Goal: Task Accomplishment & Management: Manage account settings

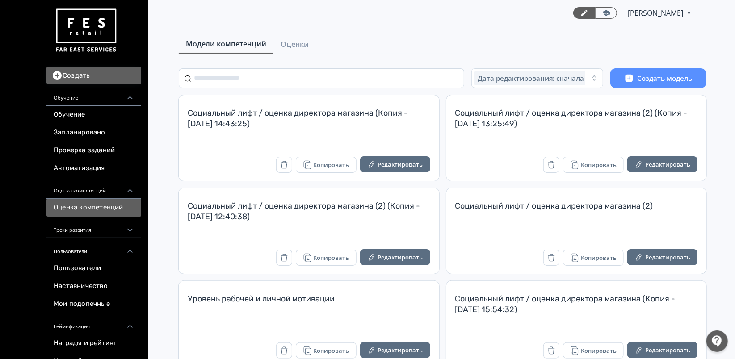
drag, startPoint x: 303, startPoint y: 44, endPoint x: 356, endPoint y: 49, distance: 53.4
click at [303, 45] on span "Оценки" at bounding box center [295, 44] width 28 height 11
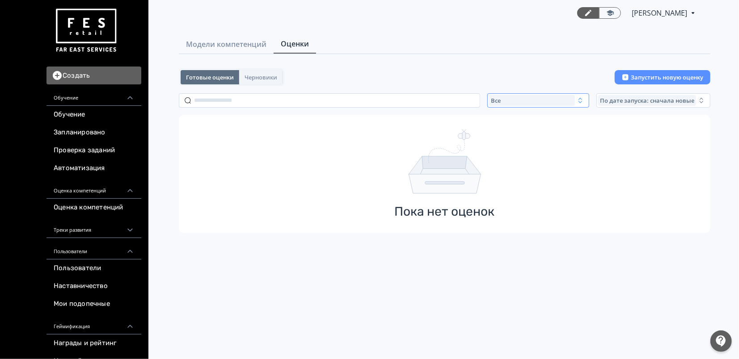
click at [576, 99] on button "Все" at bounding box center [538, 100] width 102 height 14
click at [533, 152] on span "Завершенные" at bounding box center [522, 153] width 46 height 9
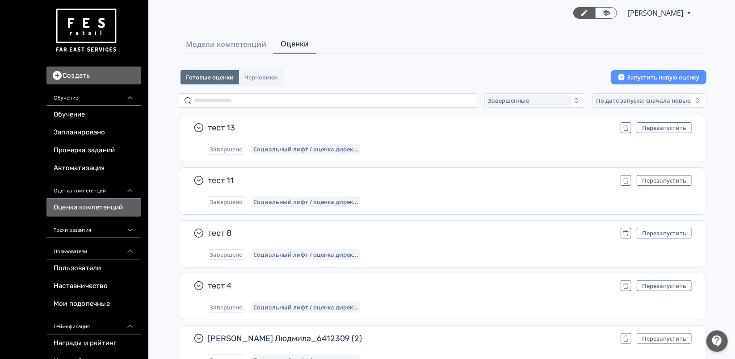
click at [98, 212] on link "Оценка компетенций" at bounding box center [93, 208] width 95 height 18
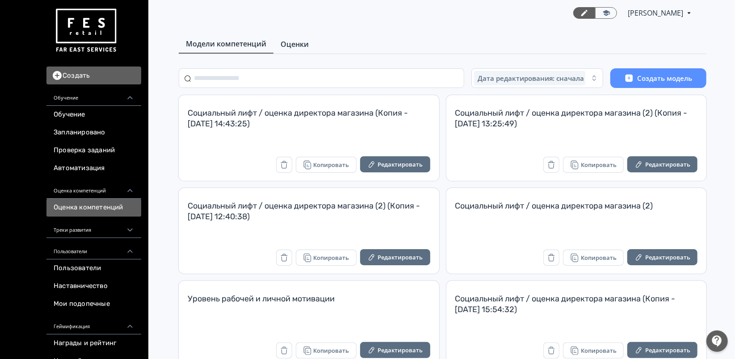
click at [301, 42] on span "Оценки" at bounding box center [295, 44] width 28 height 11
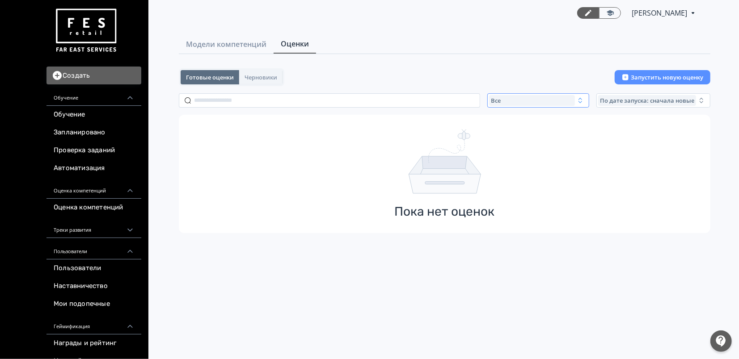
click at [543, 100] on div "Все" at bounding box center [532, 100] width 86 height 11
click at [536, 156] on span "Завершенные" at bounding box center [522, 153] width 46 height 9
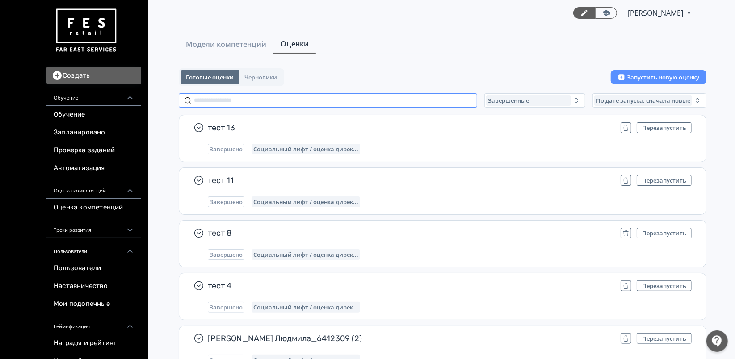
click at [428, 100] on input "text" at bounding box center [328, 100] width 299 height 14
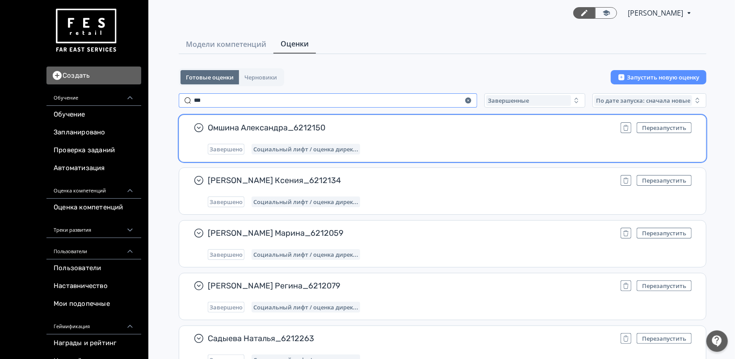
type input "***"
click at [418, 139] on div "Омшина Александра_6212150 Перезапустить Завершено Социальный лифт / оценка дире…" at bounding box center [450, 138] width 484 height 32
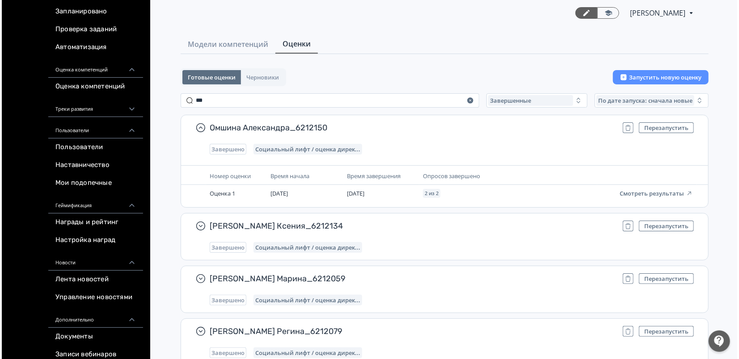
scroll to position [149, 0]
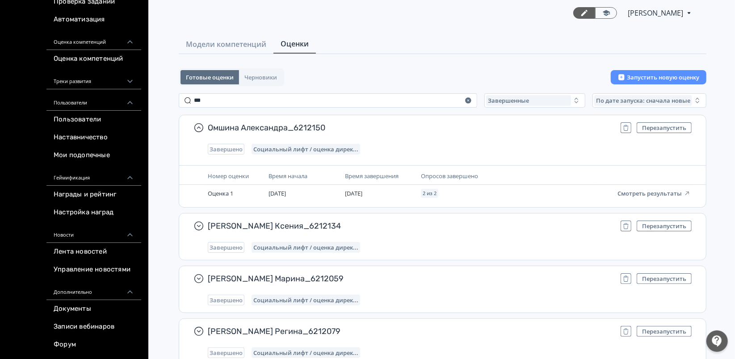
click at [106, 81] on div "Треки развития" at bounding box center [93, 78] width 95 height 21
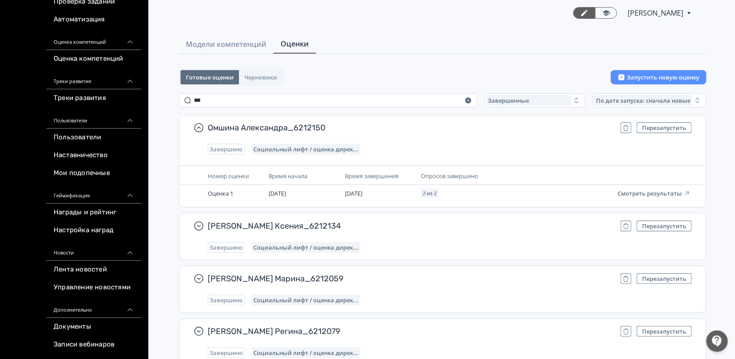
click at [106, 82] on div "Треки развития" at bounding box center [93, 78] width 95 height 21
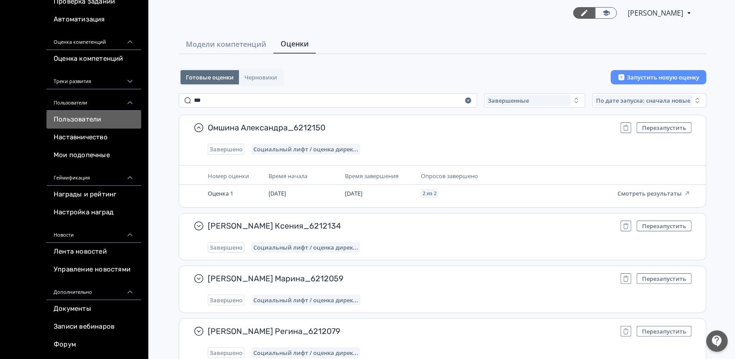
click at [80, 122] on link "Пользователи" at bounding box center [93, 120] width 95 height 18
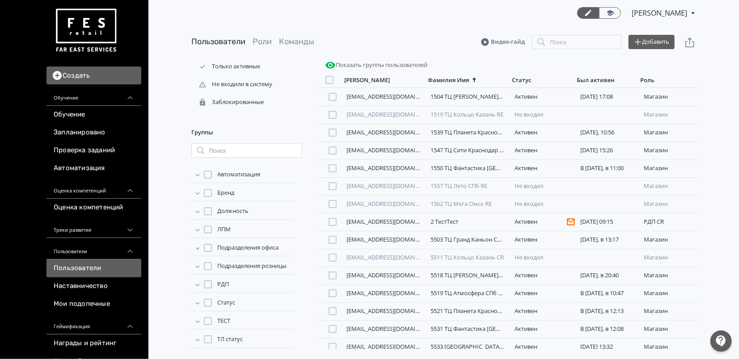
scroll to position [73, 0]
click at [250, 173] on span "Автоматизация" at bounding box center [238, 173] width 43 height 9
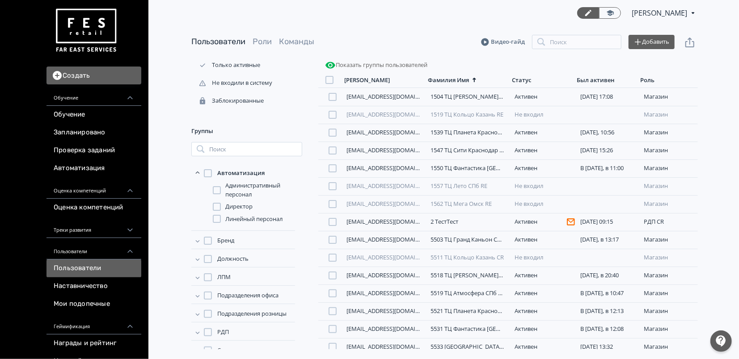
click at [230, 241] on span "Бренд" at bounding box center [225, 240] width 17 height 9
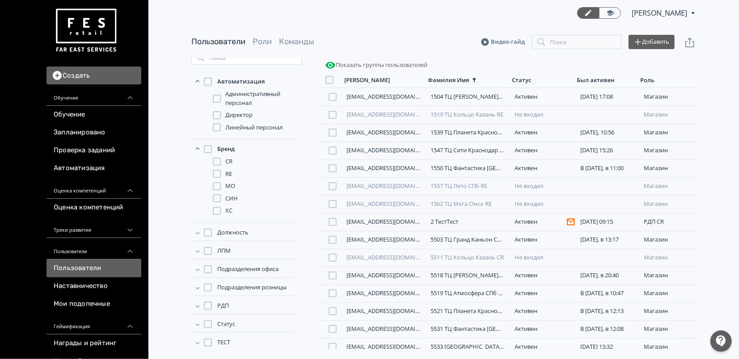
scroll to position [173, 0]
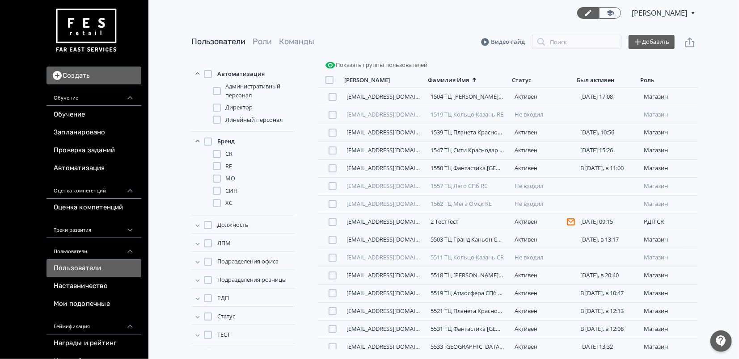
click at [236, 222] on span "Должность" at bounding box center [232, 225] width 31 height 9
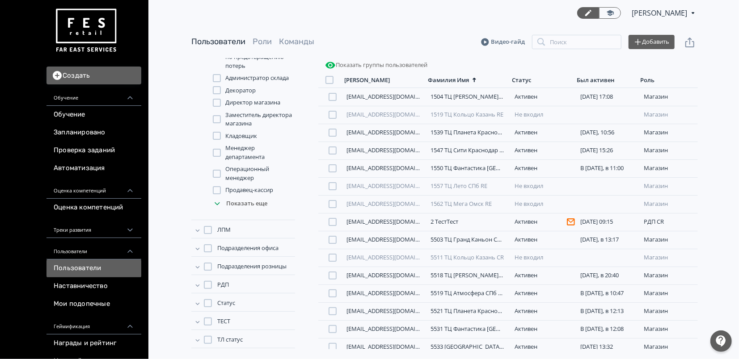
scroll to position [384, 0]
click at [262, 243] on span "Подразделения офиса" at bounding box center [247, 247] width 61 height 9
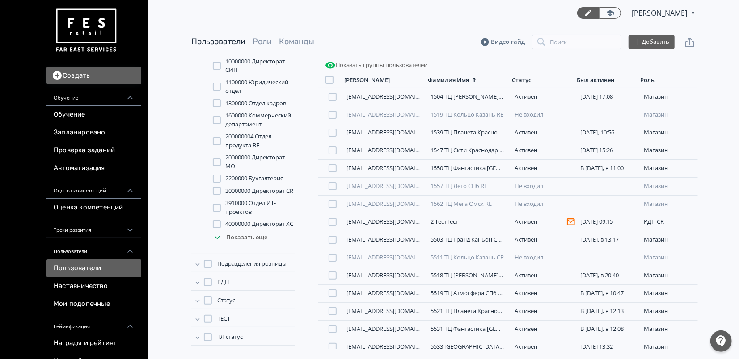
scroll to position [607, 0]
click at [251, 265] on span "Подразделения розницы" at bounding box center [251, 264] width 69 height 9
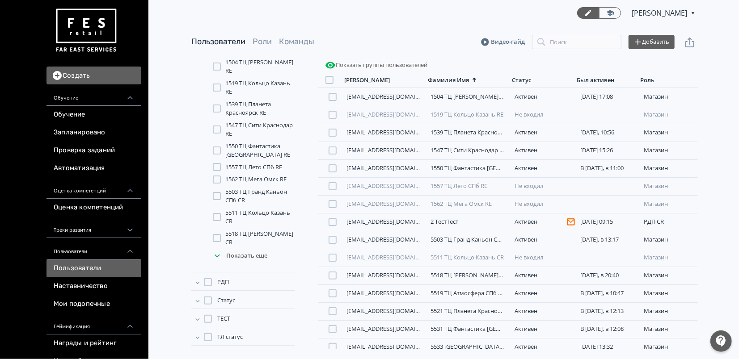
scroll to position [812, 0]
click at [226, 300] on span "Статус" at bounding box center [226, 300] width 18 height 9
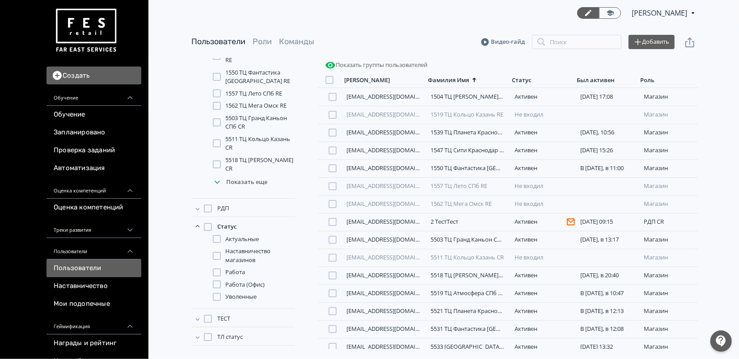
scroll to position [887, 0]
click at [250, 299] on span "Уволенные" at bounding box center [240, 297] width 31 height 9
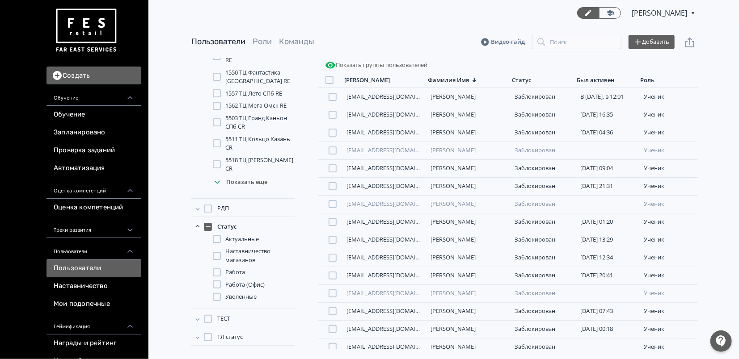
click at [234, 272] on span "Работа" at bounding box center [235, 272] width 20 height 9
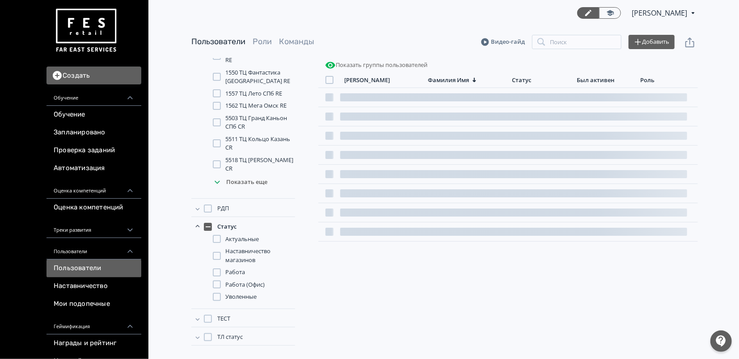
click at [245, 299] on span "Уволенные" at bounding box center [240, 297] width 31 height 9
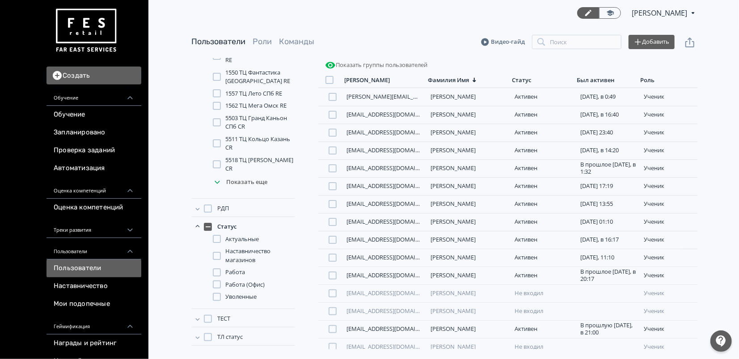
click at [390, 66] on button "Показать группы пользователей" at bounding box center [376, 65] width 106 height 14
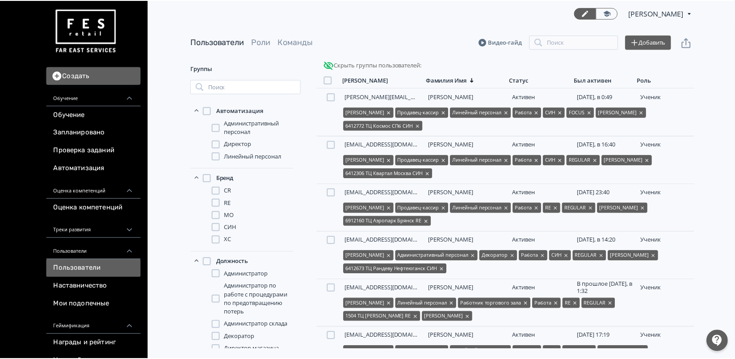
scroll to position [149, 0]
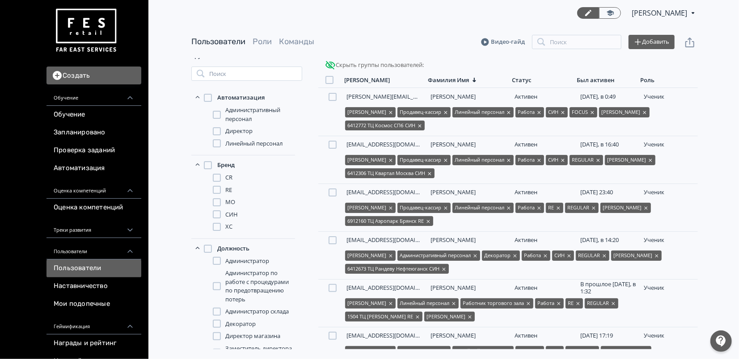
click at [228, 228] on span "ХС" at bounding box center [228, 227] width 7 height 9
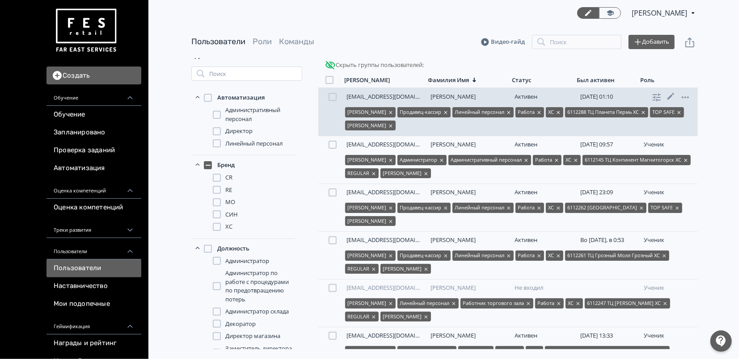
click at [462, 94] on link "[PERSON_NAME]" at bounding box center [453, 97] width 45 height 8
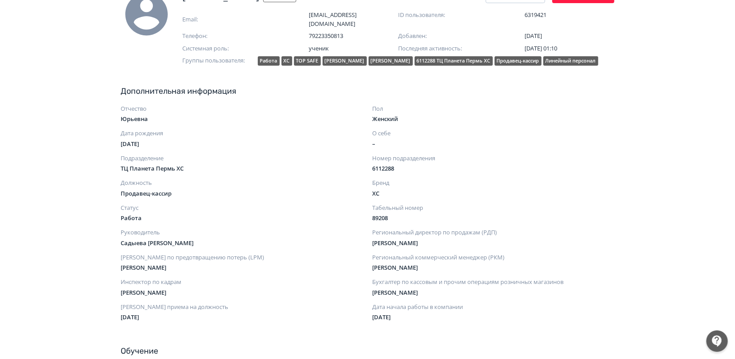
scroll to position [99, 0]
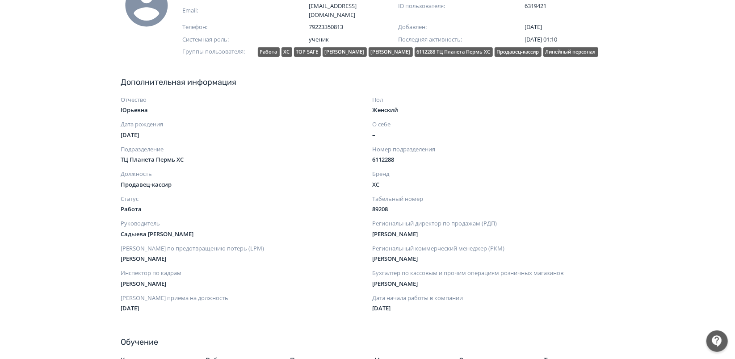
drag, startPoint x: 166, startPoint y: 137, endPoint x: 101, endPoint y: 138, distance: 65.3
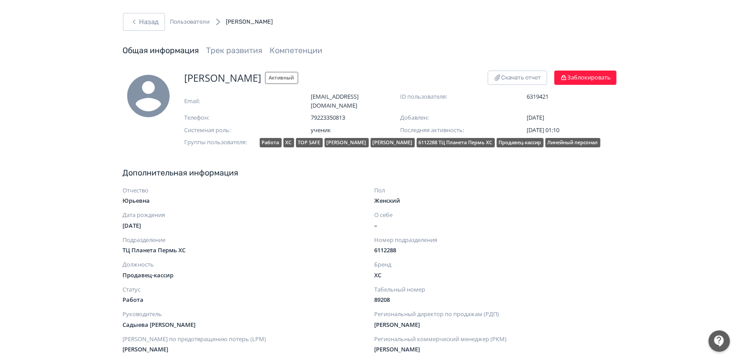
scroll to position [0, 0]
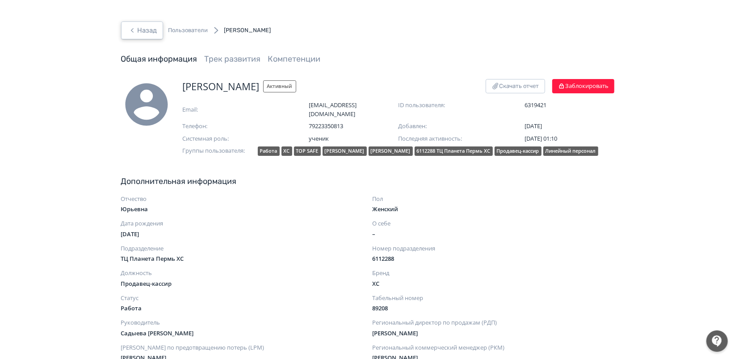
click at [152, 33] on button "Назад" at bounding box center [142, 30] width 42 height 18
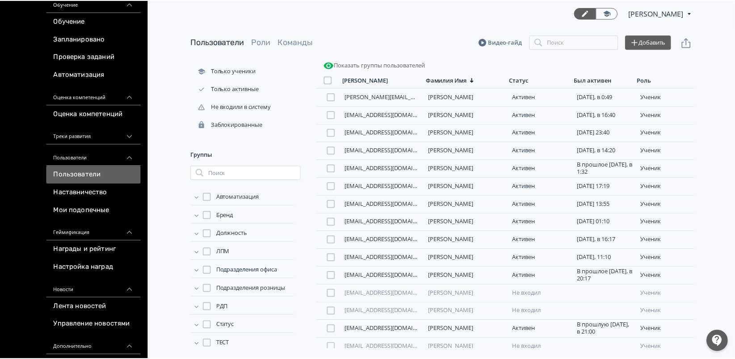
scroll to position [99, 0]
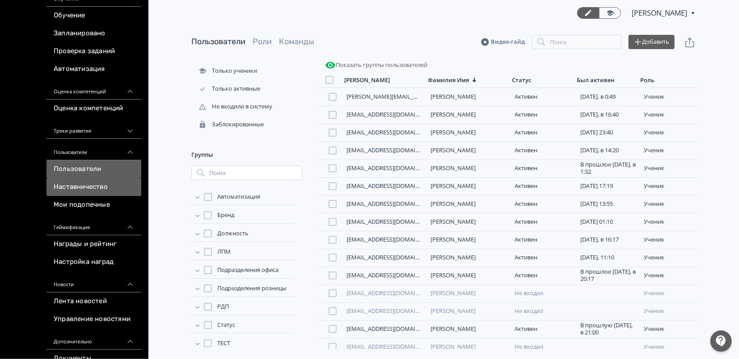
click at [118, 188] on link "Наставничество" at bounding box center [93, 187] width 95 height 18
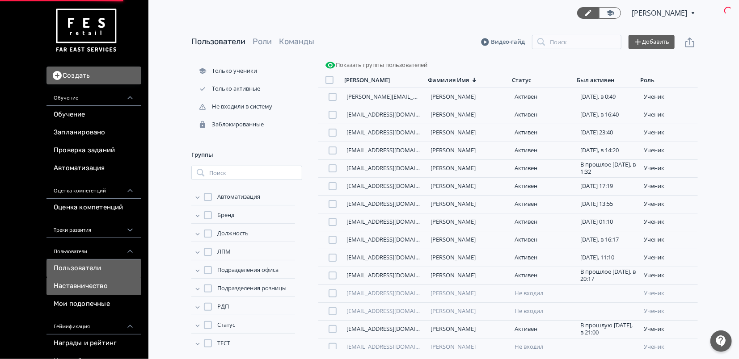
click at [90, 284] on link "Наставничество" at bounding box center [93, 287] width 95 height 18
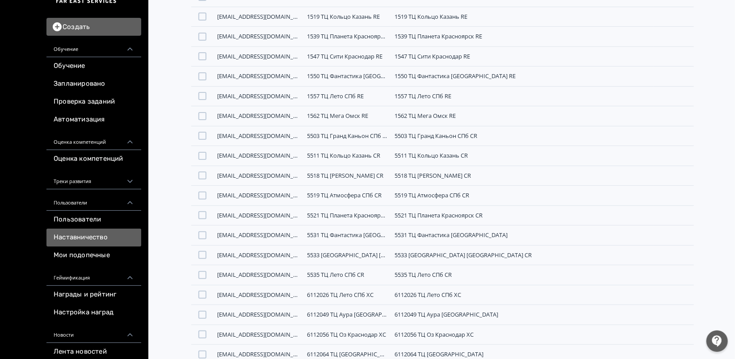
scroll to position [50, 0]
click at [97, 259] on link "Мои подопечные" at bounding box center [93, 255] width 95 height 18
